Goal: Use online tool/utility

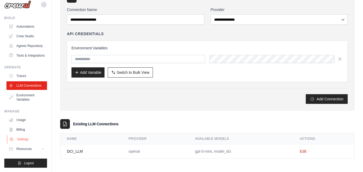
scroll to position [36, 0]
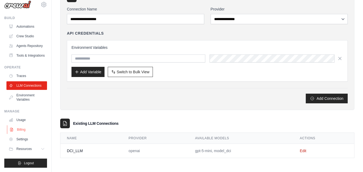
click at [23, 129] on link "Billing" at bounding box center [27, 130] width 41 height 9
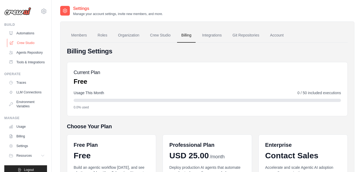
click at [22, 46] on link "Crew Studio" at bounding box center [27, 43] width 41 height 9
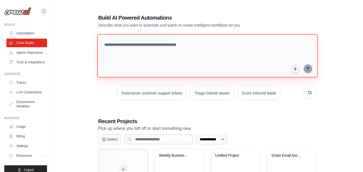
click at [127, 52] on textarea at bounding box center [207, 56] width 220 height 44
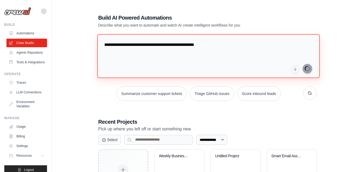
type textarea "**********"
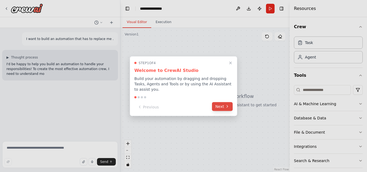
click at [222, 105] on button "Next" at bounding box center [222, 106] width 21 height 9
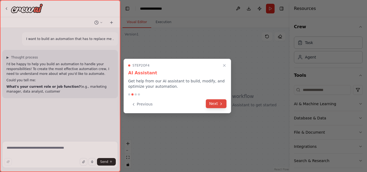
click at [220, 104] on icon at bounding box center [221, 104] width 4 height 4
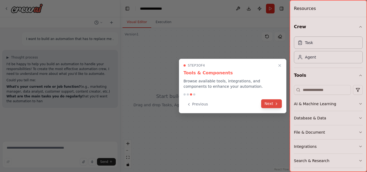
click at [269, 103] on button "Next" at bounding box center [271, 103] width 21 height 9
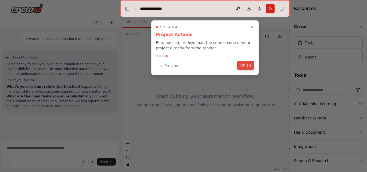
click at [247, 68] on button "Finish" at bounding box center [245, 65] width 17 height 9
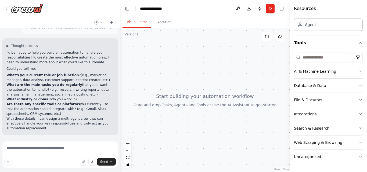
scroll to position [33, 0]
click at [352, 77] on button "AI & Machine Learning" at bounding box center [328, 71] width 69 height 14
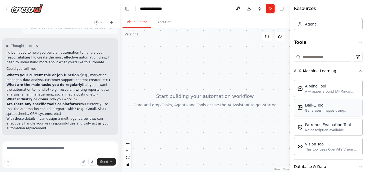
click at [319, 109] on div "Generates images using OpenAI's Dall-E model." at bounding box center [332, 111] width 54 height 4
click at [302, 106] on img at bounding box center [300, 107] width 5 height 5
